Goal: Transaction & Acquisition: Purchase product/service

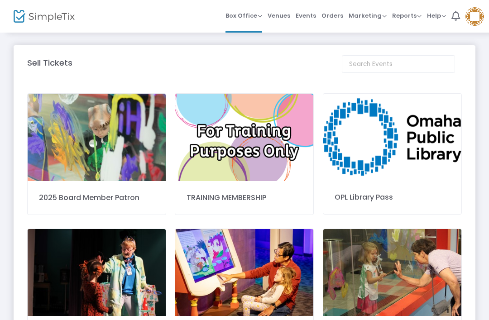
click at [333, 8] on span "Orders" at bounding box center [333, 15] width 22 height 23
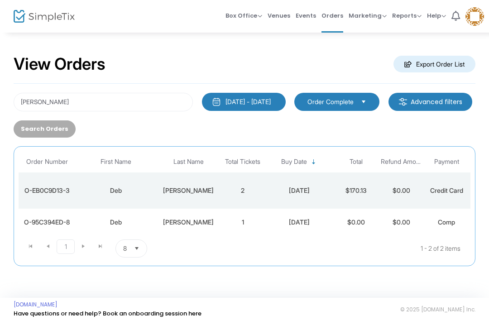
click at [148, 83] on div "View Orders Export Order List" at bounding box center [245, 64] width 462 height 39
click at [154, 98] on input "deb barrett" at bounding box center [103, 102] width 179 height 19
click at [40, 106] on input "deb barrett" at bounding box center [103, 102] width 179 height 19
click at [38, 106] on input "deb barrett" at bounding box center [103, 102] width 179 height 19
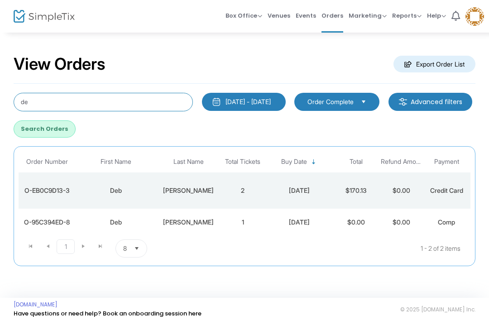
type input "d"
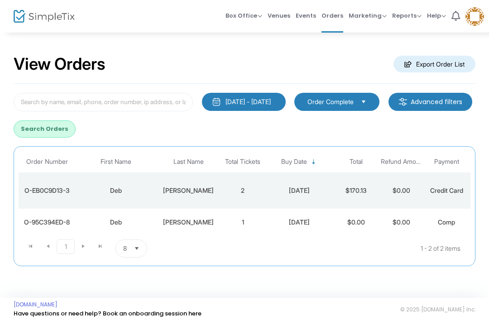
click at [243, 16] on span "Box Office" at bounding box center [244, 15] width 37 height 9
click at [265, 26] on li "Sell Tickets" at bounding box center [258, 31] width 65 height 18
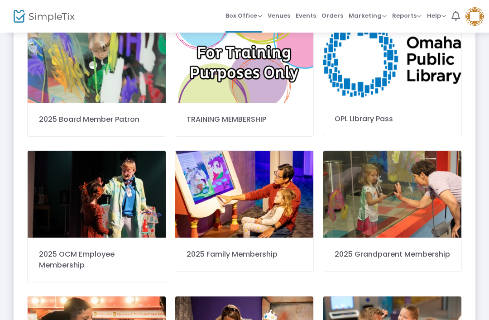
scroll to position [77, 0]
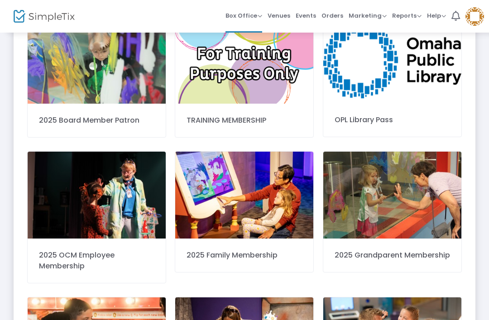
click at [245, 220] on img at bounding box center [244, 195] width 138 height 87
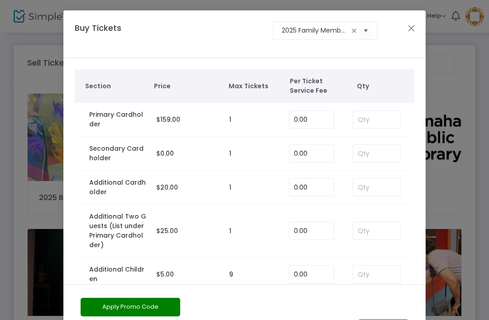
scroll to position [0, 0]
click at [358, 121] on input at bounding box center [376, 119] width 47 height 17
type input "1"
click at [362, 152] on input at bounding box center [376, 153] width 47 height 17
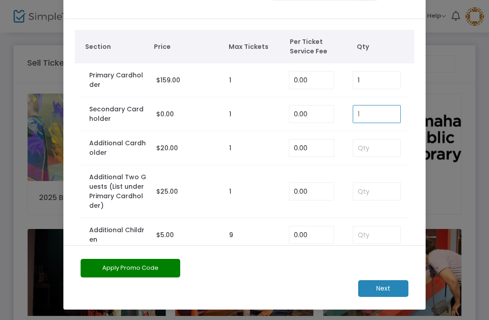
scroll to position [39, 0]
type input "1"
click at [392, 286] on m-button "Next" at bounding box center [383, 288] width 50 height 17
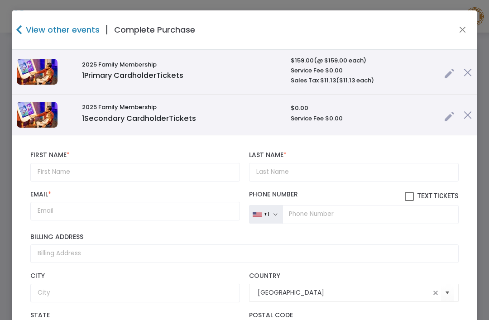
scroll to position [0, 0]
click at [459, 29] on button "Close" at bounding box center [463, 30] width 12 height 12
